Goal: Task Accomplishment & Management: Manage account settings

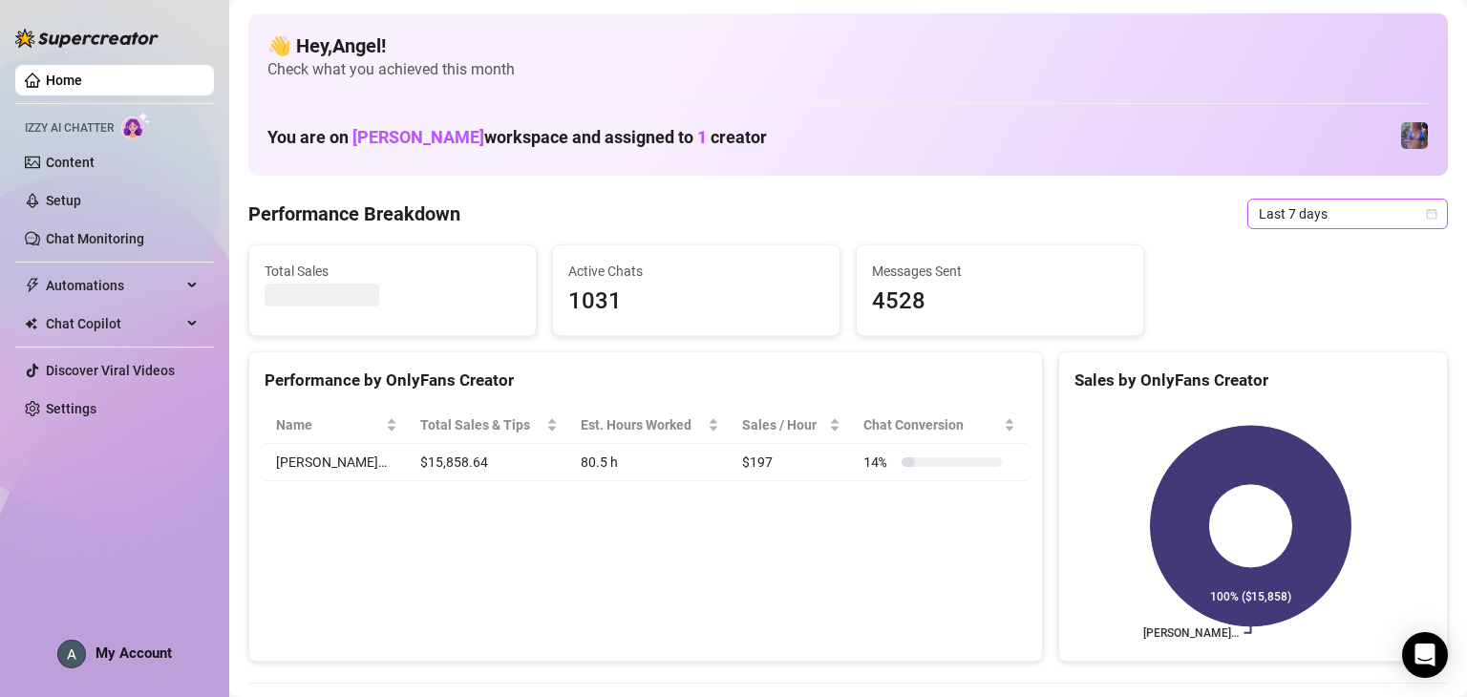
click at [1325, 223] on span "Last 7 days" at bounding box center [1348, 214] width 178 height 29
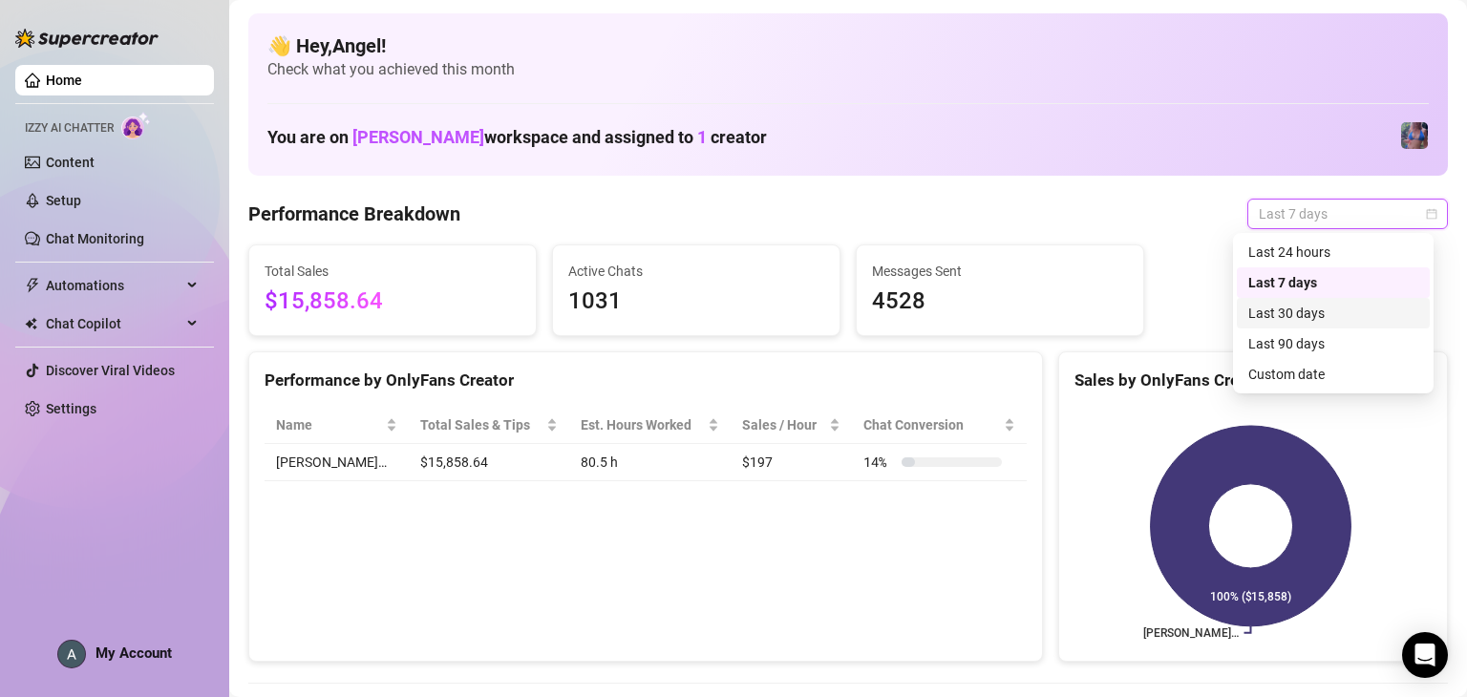
click at [1328, 311] on div "Last 30 days" at bounding box center [1333, 313] width 170 height 21
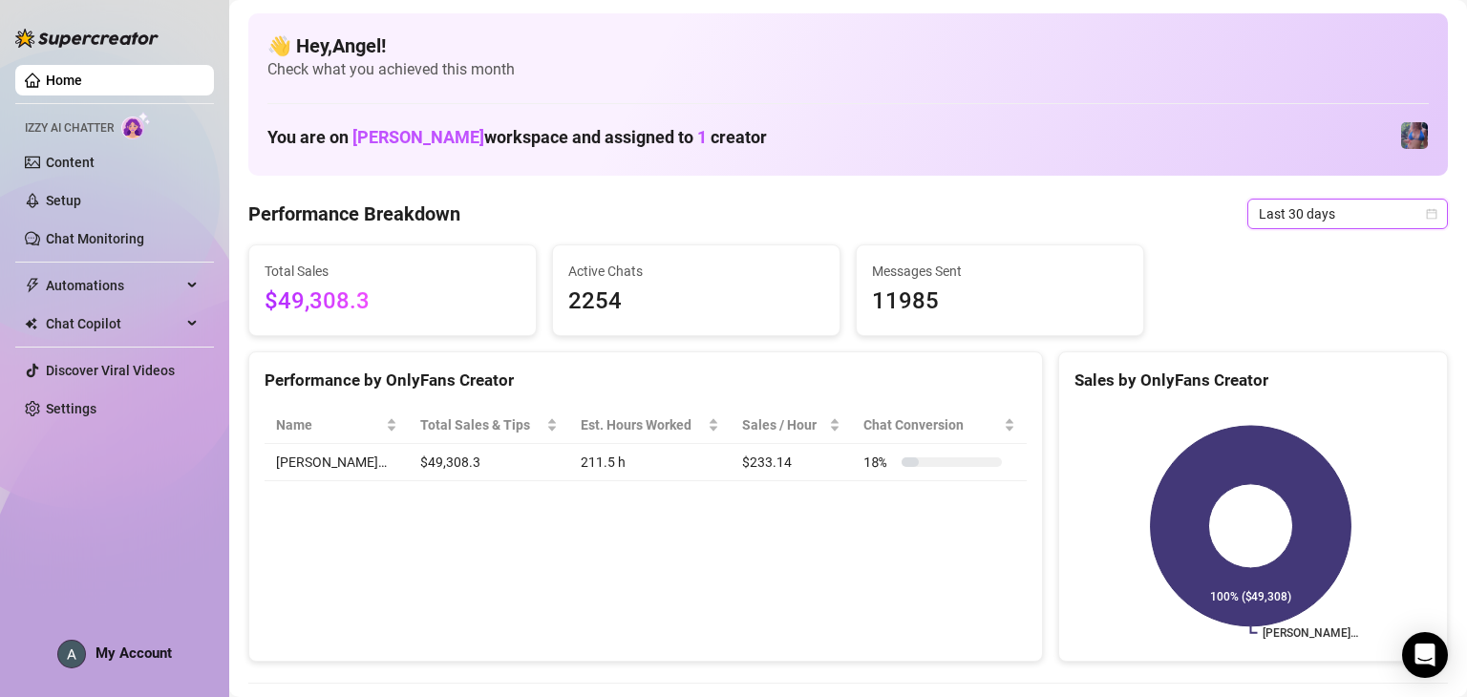
click at [1382, 222] on span "Last 30 days" at bounding box center [1348, 214] width 178 height 29
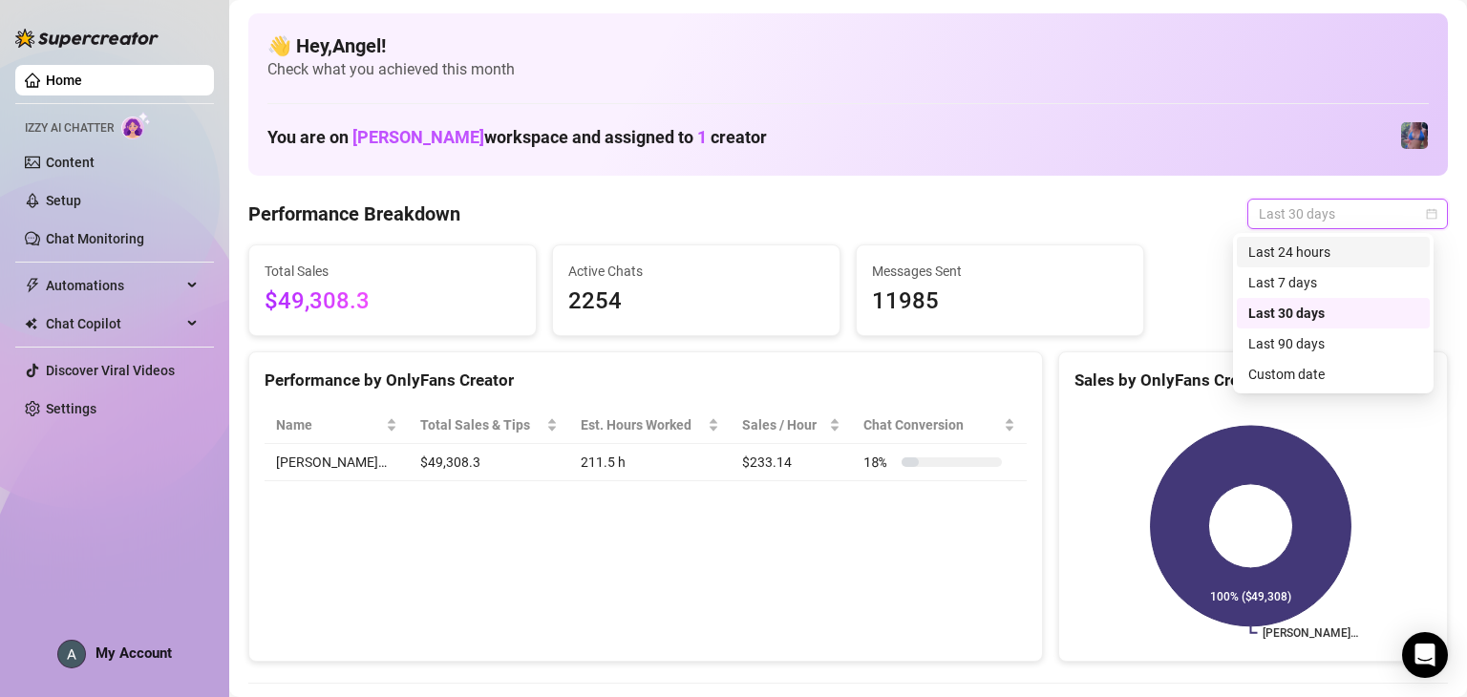
click at [103, 660] on span "My Account" at bounding box center [134, 653] width 76 height 17
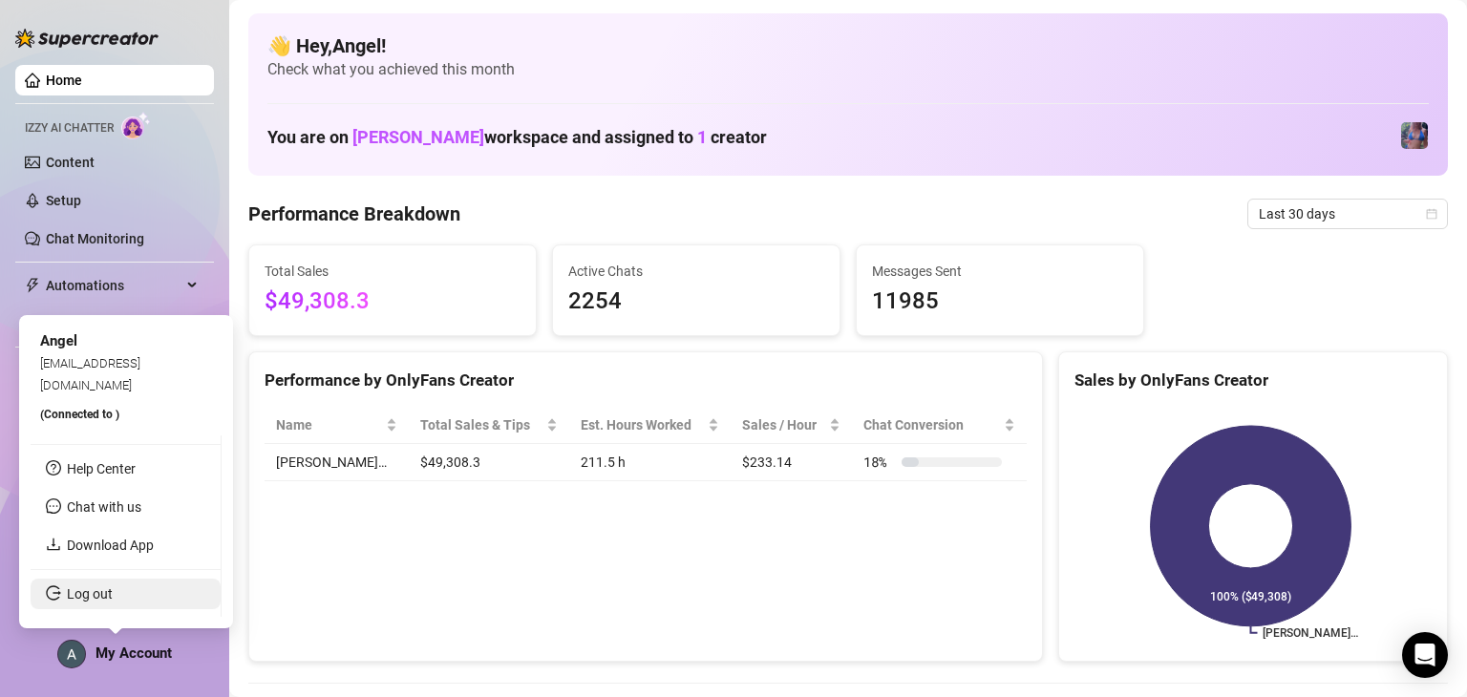
click at [113, 597] on link "Log out" at bounding box center [90, 593] width 46 height 15
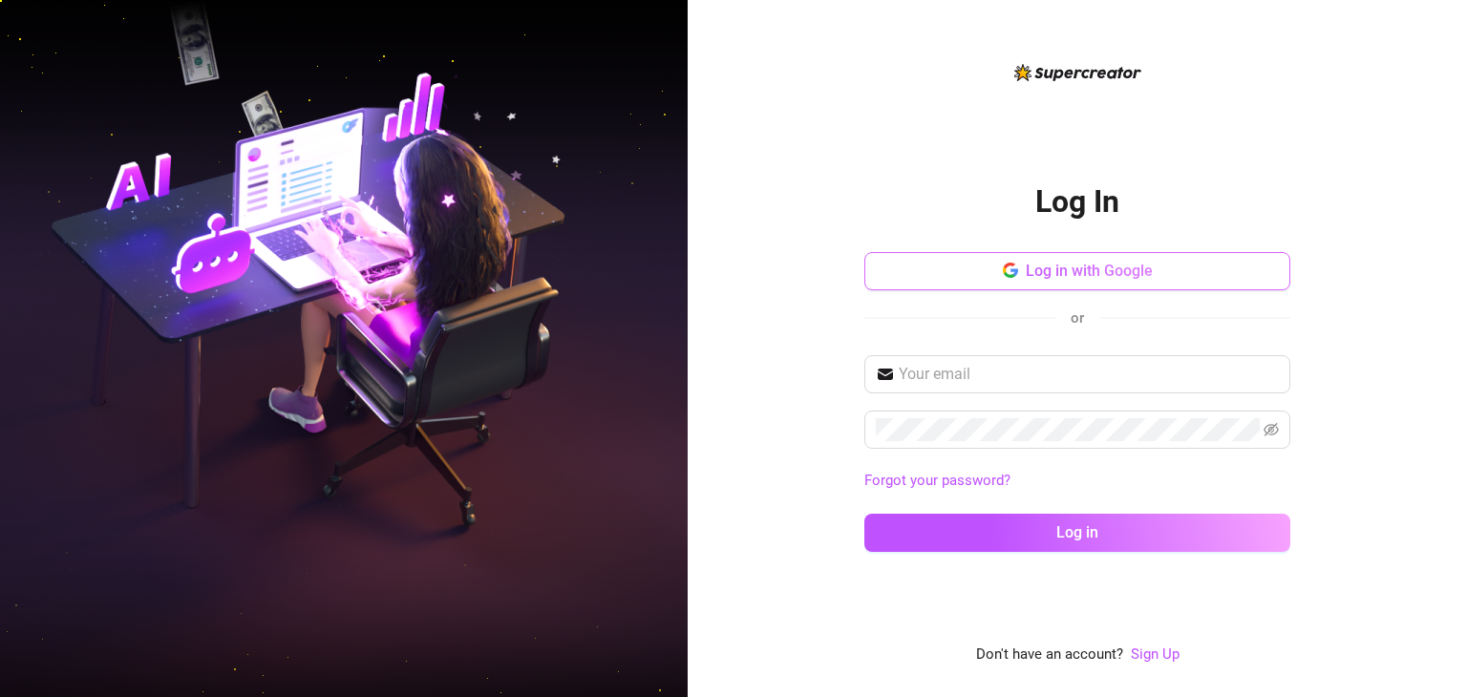
click at [1154, 285] on button "Log in with Google" at bounding box center [1077, 271] width 426 height 38
click at [1004, 382] on input "text" at bounding box center [1089, 374] width 380 height 23
type input "[EMAIL_ADDRESS][DOMAIN_NAME]"
click at [864, 514] on button "Log in" at bounding box center [1077, 533] width 426 height 38
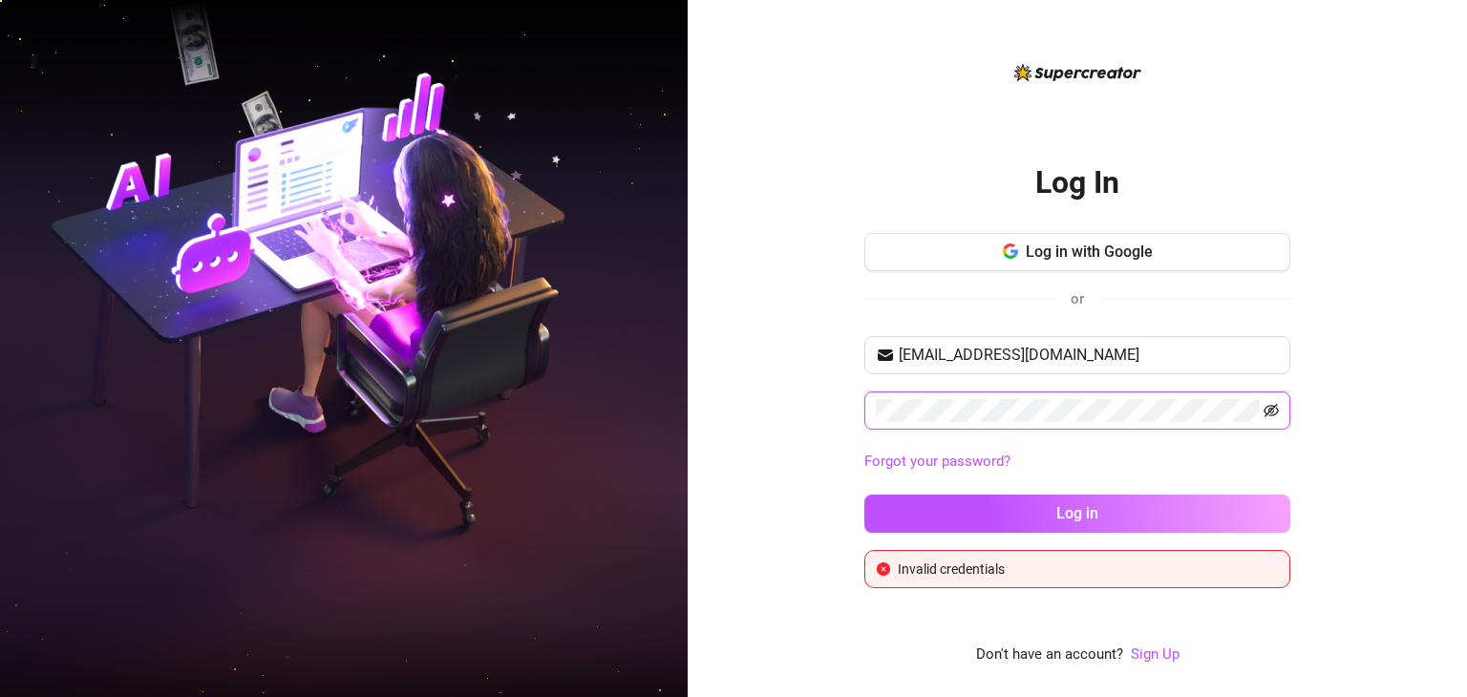
click at [1268, 413] on icon "eye-invisible" at bounding box center [1272, 410] width 15 height 13
click at [864, 495] on button "Log in" at bounding box center [1077, 514] width 426 height 38
